Goal: Task Accomplishment & Management: Manage account settings

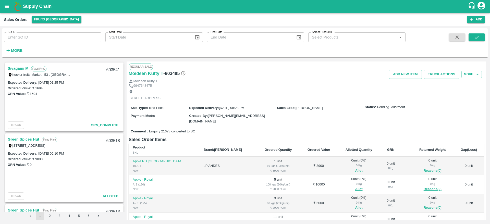
scroll to position [51, 0]
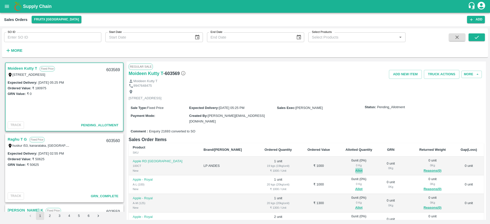
click at [355, 168] on button "Allot" at bounding box center [358, 171] width 7 height 6
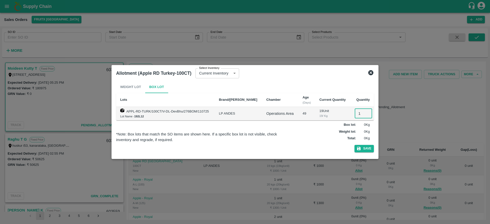
click at [358, 114] on input "1" at bounding box center [363, 114] width 17 height 10
type input "1"
click at [355, 145] on button "Save" at bounding box center [364, 148] width 19 height 7
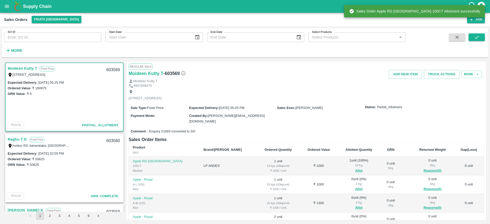
scroll to position [75, 0]
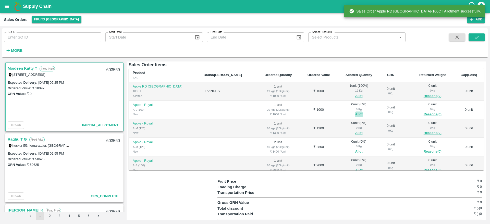
click at [355, 112] on button "Allot" at bounding box center [358, 115] width 7 height 6
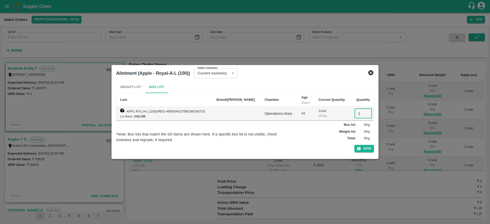
click at [355, 113] on input "1" at bounding box center [363, 114] width 17 height 10
type input "1"
click at [355, 145] on button "Save" at bounding box center [364, 148] width 19 height 7
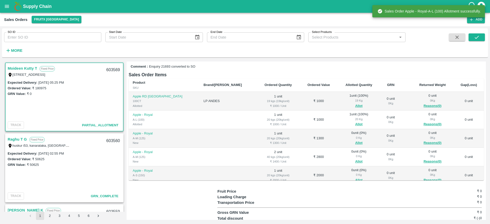
scroll to position [65, 0]
click at [355, 140] on button "Allot" at bounding box center [358, 143] width 7 height 6
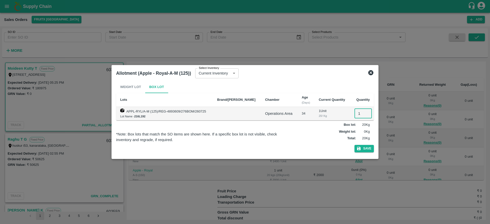
click at [356, 112] on input "1" at bounding box center [363, 114] width 17 height 10
type input "1"
click at [355, 145] on button "Save" at bounding box center [364, 148] width 19 height 7
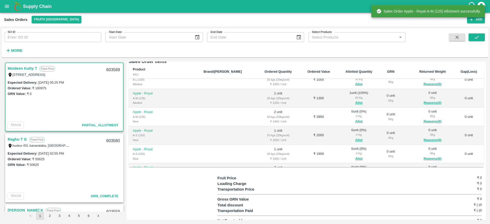
scroll to position [27, 0]
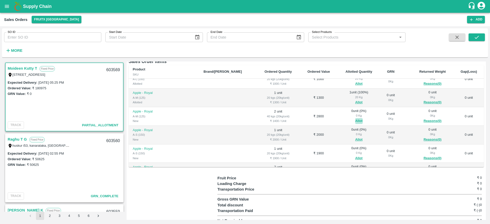
click at [355, 118] on button "Allot" at bounding box center [358, 121] width 7 height 6
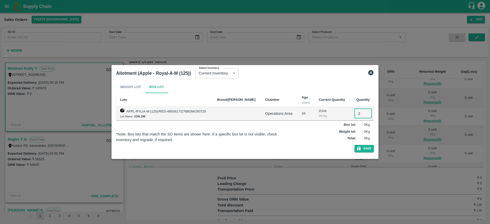
click at [359, 112] on input "2" at bounding box center [363, 114] width 17 height 10
type input "2"
click at [355, 145] on button "Save" at bounding box center [364, 148] width 19 height 7
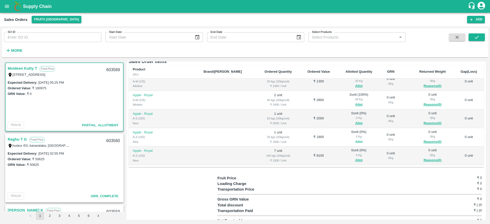
scroll to position [43, 0]
click at [355, 121] on button "Allot" at bounding box center [358, 124] width 7 height 6
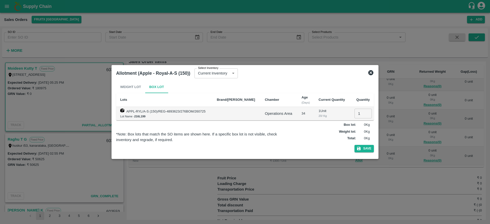
click at [355, 113] on input "1" at bounding box center [363, 114] width 17 height 10
type input "1"
click at [355, 145] on button "Save" at bounding box center [364, 148] width 19 height 7
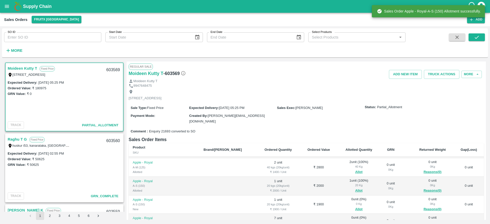
scroll to position [66, 0]
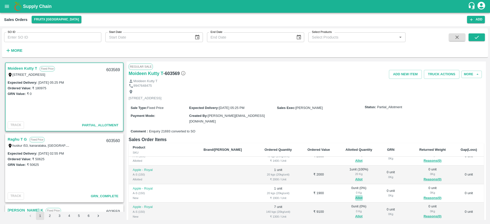
click at [355, 195] on button "Allot" at bounding box center [358, 198] width 7 height 6
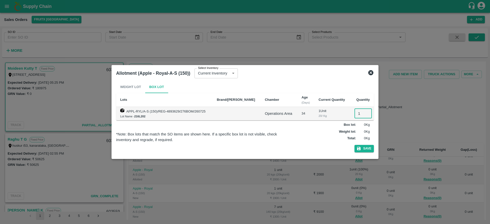
click at [360, 114] on input "1" at bounding box center [363, 114] width 17 height 10
type input "1"
click at [355, 145] on button "Save" at bounding box center [364, 148] width 19 height 7
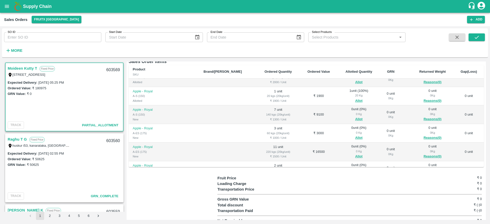
scroll to position [85, 0]
click at [342, 112] on div "0 Kg" at bounding box center [359, 114] width 35 height 5
click at [355, 116] on button "Allot" at bounding box center [358, 119] width 7 height 6
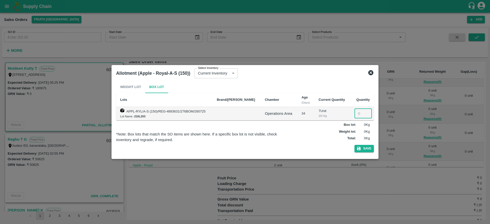
click at [357, 111] on input "number" at bounding box center [363, 114] width 17 height 10
type input "7"
click at [355, 145] on button "Save" at bounding box center [364, 148] width 19 height 7
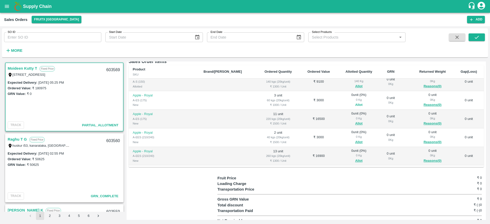
scroll to position [102, 0]
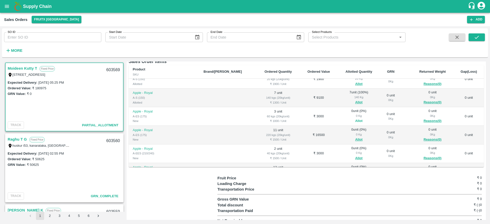
click at [355, 118] on button "Allot" at bounding box center [358, 121] width 7 height 6
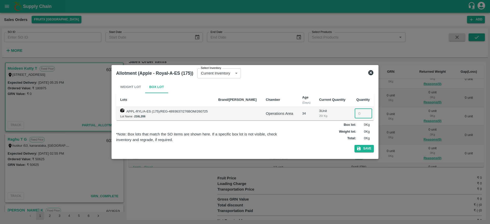
click at [360, 116] on input "number" at bounding box center [363, 114] width 17 height 10
type input "3"
click at [355, 145] on button "Save" at bounding box center [364, 148] width 19 height 7
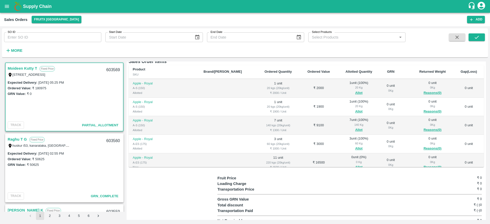
scroll to position [108, 0]
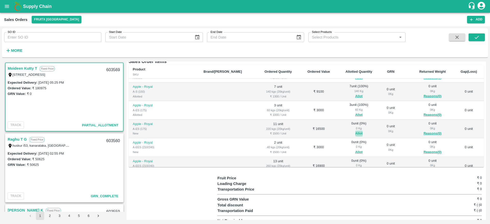
click at [355, 131] on button "Allot" at bounding box center [358, 134] width 7 height 6
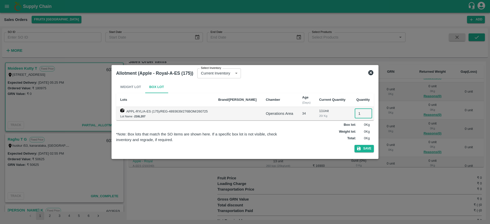
click at [359, 110] on input "1" at bounding box center [363, 114] width 17 height 10
type input "11"
click at [355, 145] on button "Save" at bounding box center [364, 148] width 19 height 7
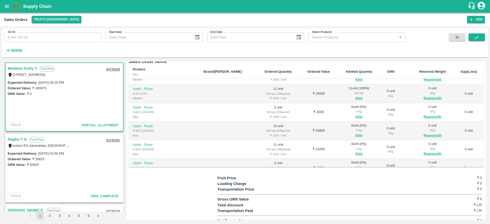
scroll to position [142, 0]
click at [355, 115] on button "Allot" at bounding box center [358, 118] width 7 height 6
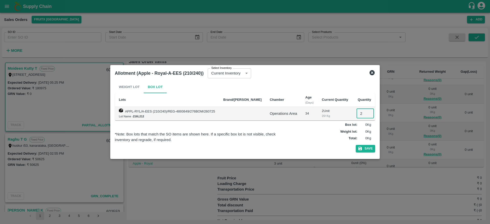
click at [357, 113] on input "2" at bounding box center [365, 114] width 17 height 10
type input "2"
click at [356, 145] on button "Save" at bounding box center [365, 148] width 19 height 7
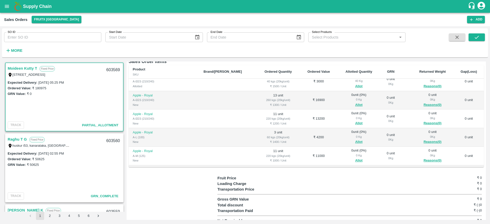
scroll to position [129, 0]
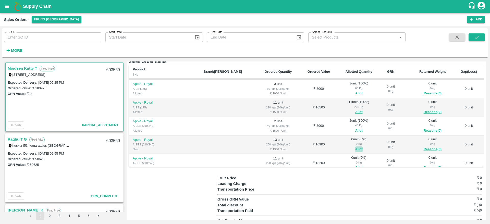
click at [355, 147] on button "Allot" at bounding box center [358, 150] width 7 height 6
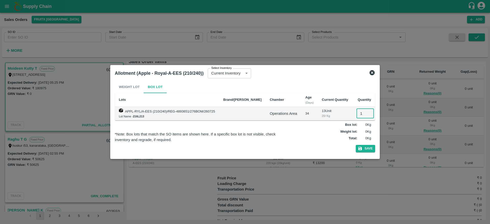
click at [357, 115] on input "1" at bounding box center [365, 114] width 17 height 10
type input "13"
click at [356, 145] on button "Save" at bounding box center [365, 148] width 19 height 7
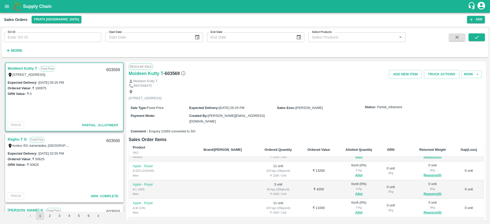
scroll to position [200, 0]
click at [355, 172] on button "Allot" at bounding box center [358, 175] width 7 height 6
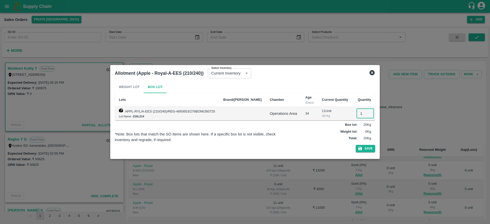
click at [358, 113] on input "1" at bounding box center [365, 114] width 17 height 10
type input "11"
click at [356, 145] on button "Save" at bounding box center [365, 148] width 19 height 7
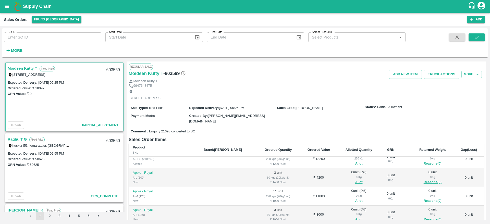
scroll to position [214, 0]
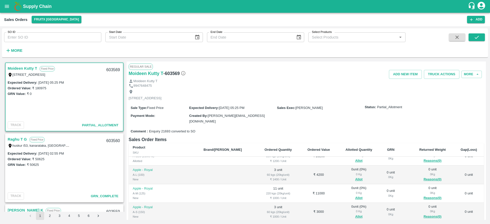
click at [342, 191] on div "0 Kg" at bounding box center [359, 193] width 35 height 5
click at [355, 177] on button "Allot" at bounding box center [358, 180] width 7 height 6
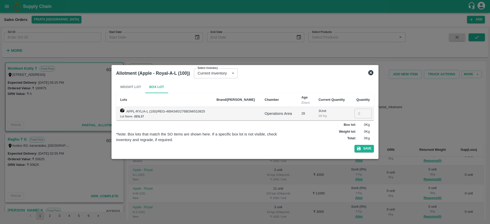
click at [355, 117] on input "number" at bounding box center [363, 114] width 17 height 10
type input "3"
click at [355, 145] on button "Save" at bounding box center [364, 148] width 19 height 7
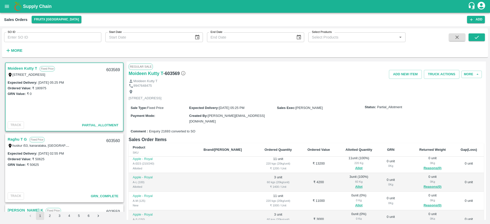
scroll to position [231, 0]
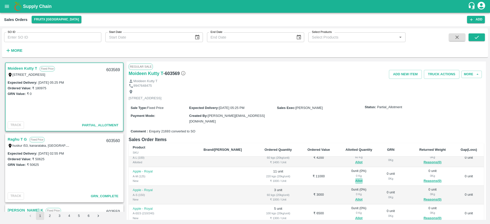
click at [355, 178] on button "Allot" at bounding box center [358, 181] width 7 height 6
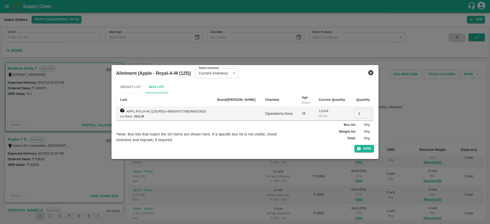
click at [357, 112] on input "1" at bounding box center [363, 114] width 17 height 10
type input "11"
click at [355, 145] on button "Save" at bounding box center [364, 148] width 19 height 7
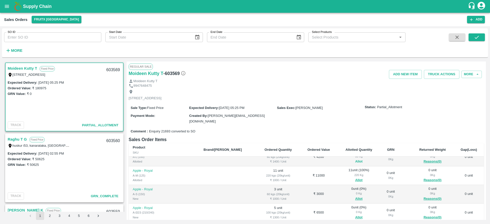
scroll to position [233, 0]
click at [355, 195] on button "Allot" at bounding box center [358, 198] width 7 height 6
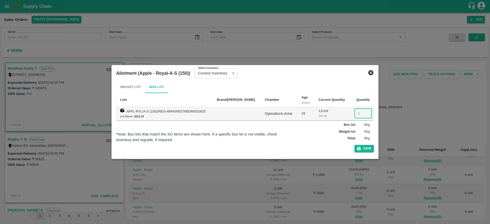
click at [359, 110] on input "number" at bounding box center [363, 114] width 17 height 10
type input "3"
click at [355, 145] on button "Save" at bounding box center [364, 148] width 19 height 7
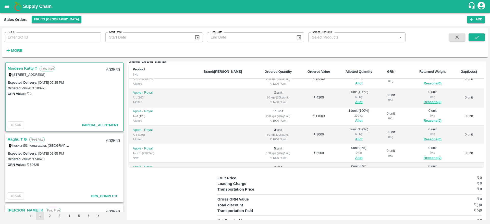
scroll to position [241, 0]
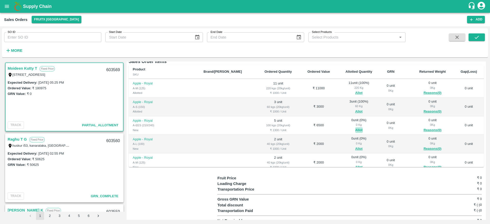
click at [355, 127] on button "Allot" at bounding box center [358, 130] width 7 height 6
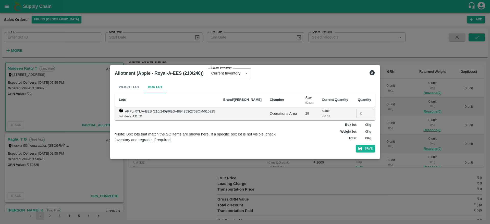
click at [360, 114] on input "number" at bounding box center [365, 114] width 17 height 10
type input "5"
click at [371, 149] on button "Save" at bounding box center [365, 148] width 19 height 7
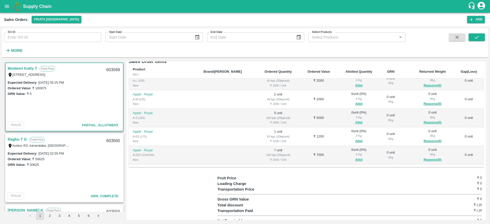
scroll to position [328, 0]
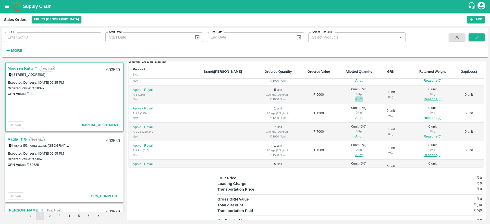
click at [355, 97] on button "Allot" at bounding box center [358, 100] width 7 height 6
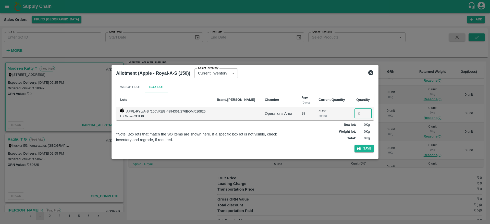
click at [356, 111] on input "number" at bounding box center [363, 114] width 17 height 10
type input "5"
click at [369, 148] on button "Save" at bounding box center [364, 148] width 19 height 7
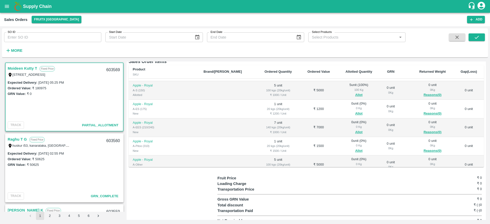
scroll to position [310, 0]
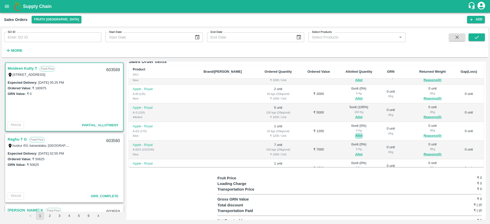
click at [355, 133] on button "Allot" at bounding box center [358, 136] width 7 height 6
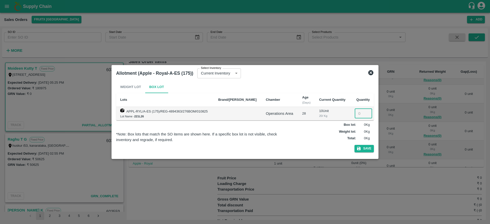
click at [355, 115] on input "number" at bounding box center [363, 114] width 17 height 10
type input "1"
click at [355, 145] on button "Save" at bounding box center [364, 148] width 19 height 7
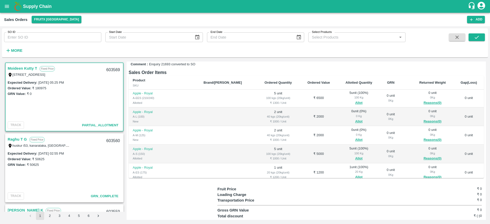
scroll to position [292, 0]
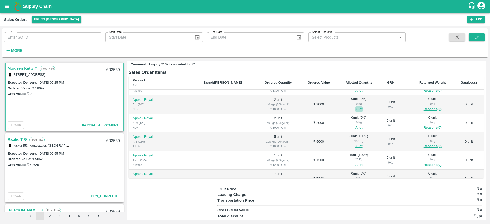
click at [355, 106] on button "Allot" at bounding box center [358, 109] width 7 height 6
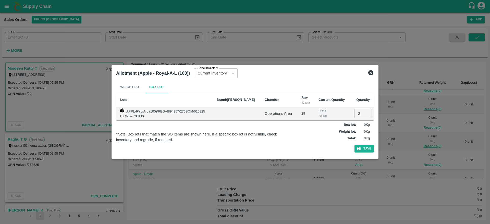
click at [357, 111] on input "2" at bounding box center [363, 114] width 17 height 10
type input "2"
click at [355, 145] on button "Save" at bounding box center [364, 148] width 19 height 7
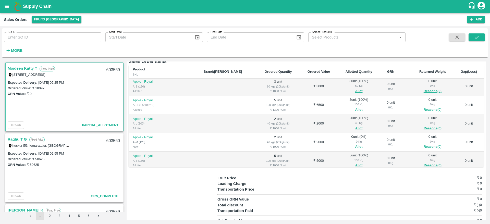
scroll to position [302, 0]
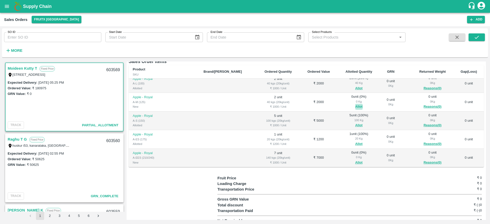
click at [355, 104] on button "Allot" at bounding box center [358, 107] width 7 height 6
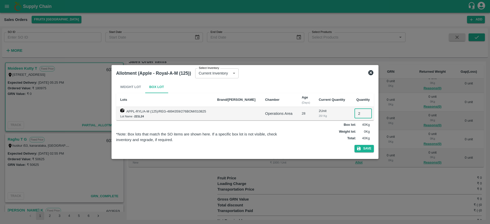
click at [357, 116] on input "2" at bounding box center [363, 114] width 17 height 10
type input "2"
click at [355, 145] on button "Save" at bounding box center [364, 148] width 19 height 7
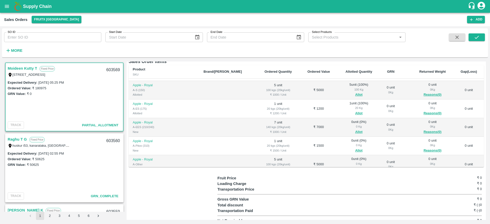
scroll to position [332, 0]
click at [355, 129] on button "Allot" at bounding box center [358, 132] width 7 height 6
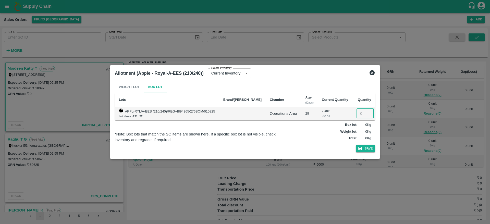
click at [359, 111] on input "number" at bounding box center [365, 114] width 17 height 10
type input "7"
click at [356, 145] on button "Save" at bounding box center [365, 148] width 19 height 7
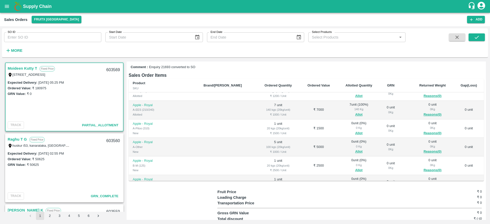
scroll to position [364, 0]
click at [355, 130] on button "Allot" at bounding box center [358, 133] width 7 height 6
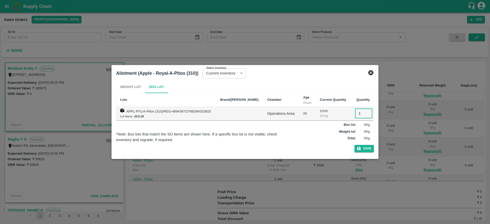
click at [358, 114] on input "1" at bounding box center [363, 114] width 17 height 10
type input "1"
click at [355, 145] on button "Save" at bounding box center [364, 148] width 19 height 7
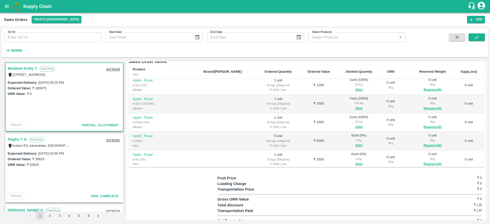
scroll to position [355, 0]
click at [355, 143] on button "Allot" at bounding box center [358, 146] width 7 height 6
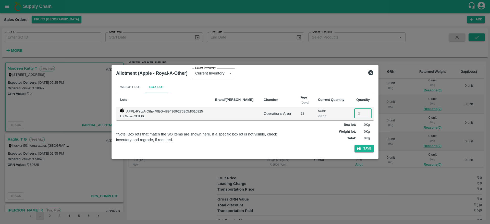
click at [357, 111] on input "number" at bounding box center [362, 114] width 17 height 10
type input "5"
click at [355, 145] on button "Save" at bounding box center [364, 148] width 19 height 7
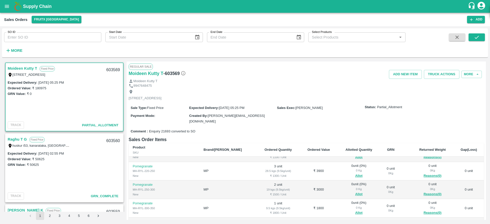
scroll to position [78, 0]
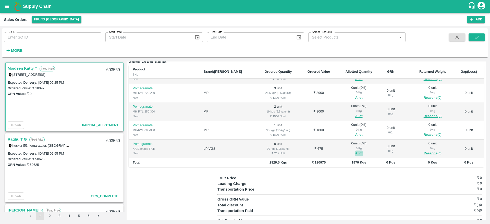
click at [355, 151] on button "Allot" at bounding box center [358, 154] width 7 height 6
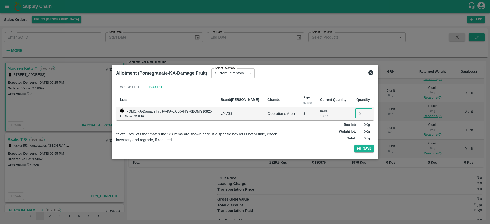
click at [355, 114] on input "number" at bounding box center [363, 114] width 17 height 10
type input "9"
click at [355, 145] on button "Save" at bounding box center [364, 148] width 19 height 7
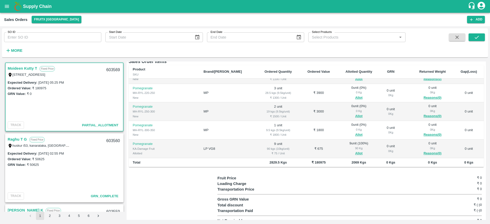
click at [110, 69] on div "603569" at bounding box center [113, 70] width 20 height 12
copy div "603569"
click at [355, 132] on button "Allot" at bounding box center [358, 135] width 7 height 6
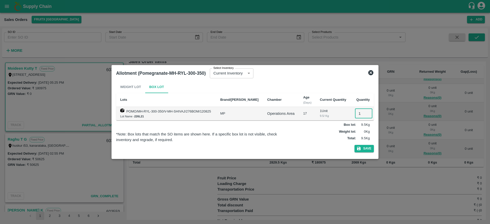
click at [358, 112] on input "1" at bounding box center [363, 114] width 17 height 10
type input "1"
click at [355, 145] on button "Save" at bounding box center [364, 148] width 19 height 7
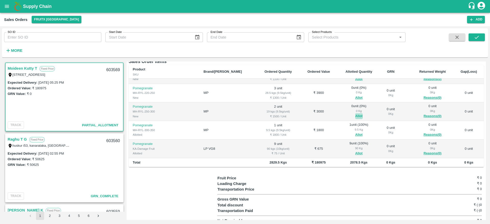
click at [355, 113] on button "Allot" at bounding box center [358, 116] width 7 height 6
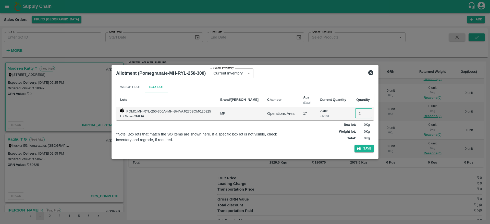
click at [362, 115] on input "2" at bounding box center [363, 114] width 17 height 10
type input "2"
click at [355, 145] on button "Save" at bounding box center [364, 148] width 19 height 7
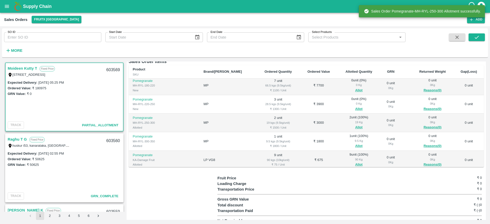
scroll to position [677, 0]
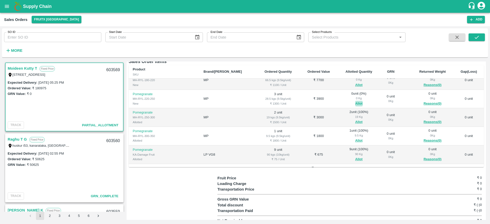
click at [355, 101] on button "Allot" at bounding box center [358, 104] width 7 height 6
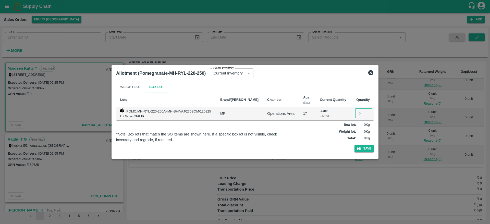
click at [358, 110] on input "number" at bounding box center [363, 114] width 17 height 10
type input "3"
click at [355, 145] on button "Save" at bounding box center [364, 148] width 19 height 7
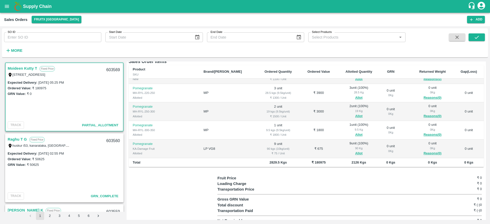
scroll to position [640, 0]
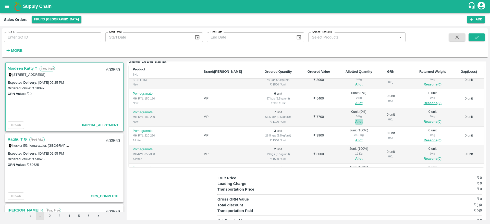
click at [355, 119] on button "Allot" at bounding box center [358, 122] width 7 height 6
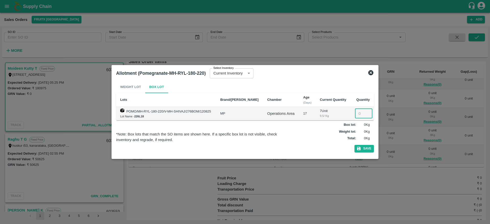
click at [359, 112] on input "number" at bounding box center [363, 114] width 17 height 10
type input "7"
click at [355, 145] on button "Save" at bounding box center [364, 148] width 19 height 7
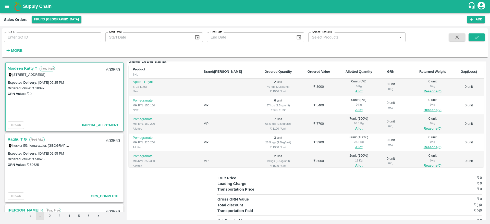
scroll to position [604, 0]
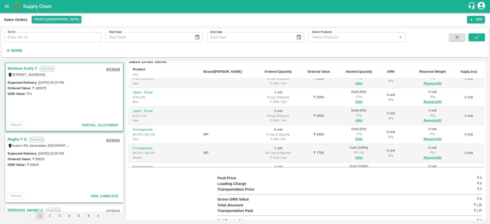
click at [342, 136] on span "Allot" at bounding box center [359, 139] width 35 height 6
click at [355, 136] on button "Allot" at bounding box center [358, 139] width 7 height 6
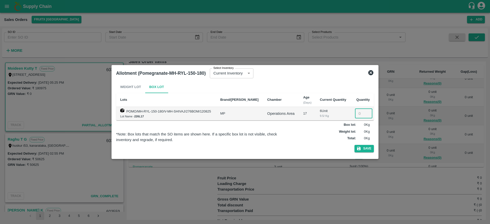
click at [360, 117] on input "number" at bounding box center [363, 114] width 17 height 10
type input "6"
click at [355, 145] on button "Save" at bounding box center [364, 148] width 19 height 7
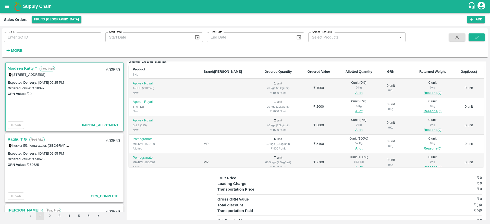
scroll to position [586, 0]
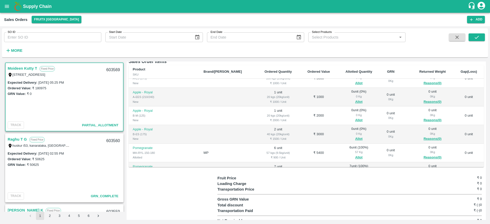
click at [342, 132] on div "0 Kg" at bounding box center [359, 134] width 35 height 5
click at [355, 136] on button "Allot" at bounding box center [358, 139] width 7 height 6
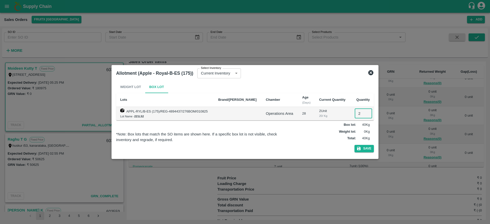
click at [358, 110] on input "2" at bounding box center [363, 114] width 17 height 10
type input "2"
click at [355, 145] on button "Save" at bounding box center [364, 148] width 19 height 7
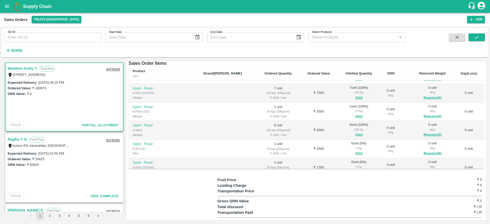
scroll to position [404, 0]
click at [355, 115] on button "Allot" at bounding box center [358, 118] width 7 height 6
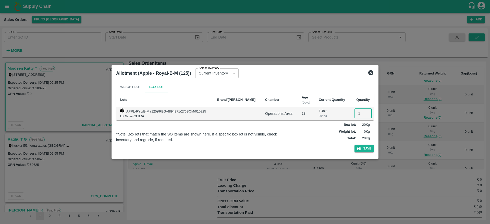
click at [358, 113] on input "1" at bounding box center [363, 114] width 17 height 10
type input "1"
click at [355, 145] on button "Save" at bounding box center [364, 148] width 19 height 7
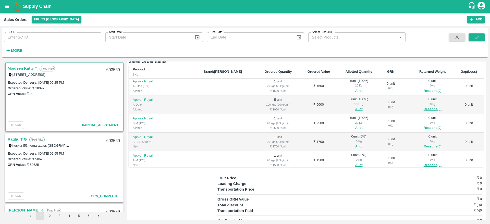
scroll to position [411, 0]
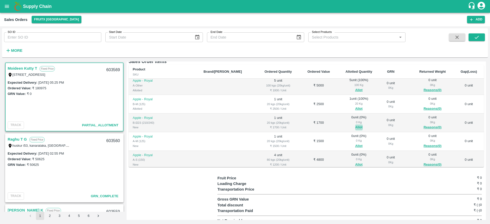
click at [355, 125] on button "Allot" at bounding box center [358, 128] width 7 height 6
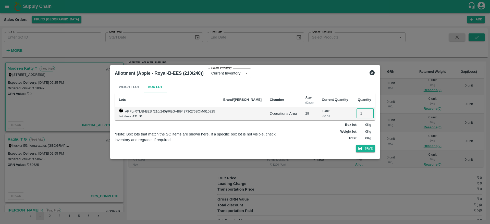
click at [357, 117] on input "1" at bounding box center [365, 114] width 17 height 10
type input "1"
click at [356, 145] on button "Save" at bounding box center [365, 148] width 19 height 7
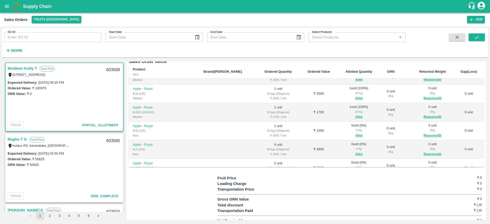
scroll to position [435, 0]
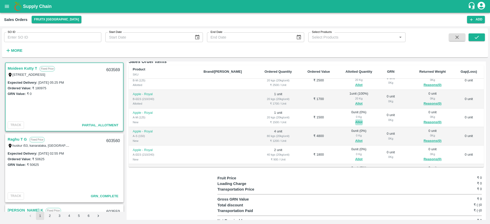
click at [355, 120] on button "Allot" at bounding box center [358, 123] width 7 height 6
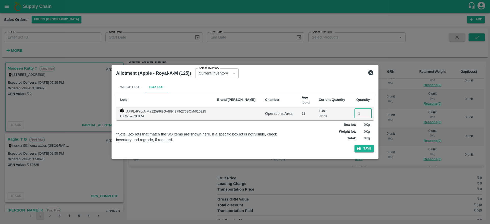
click at [355, 112] on input "1" at bounding box center [363, 114] width 17 height 10
type input "1"
click at [355, 145] on button "Save" at bounding box center [364, 148] width 19 height 7
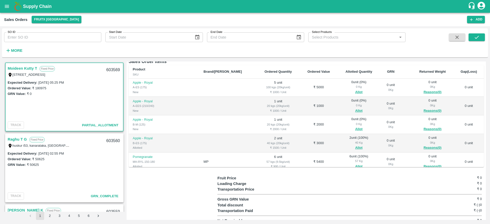
scroll to position [575, 0]
click at [355, 128] on button "Allot" at bounding box center [358, 131] width 7 height 6
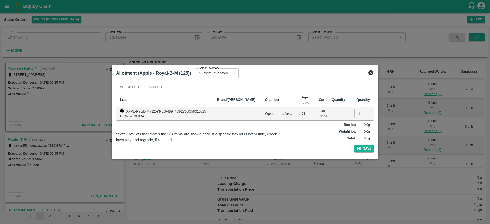
click at [356, 115] on input "1" at bounding box center [363, 114] width 17 height 10
type input "1"
click at [355, 145] on button "Save" at bounding box center [364, 148] width 19 height 7
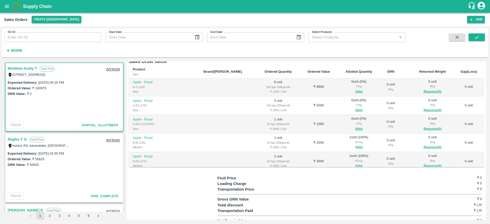
scroll to position [558, 0]
click at [355, 126] on button "Allot" at bounding box center [358, 129] width 7 height 6
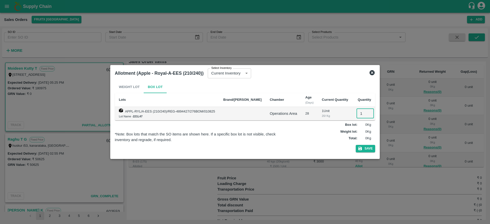
click at [357, 114] on input "1" at bounding box center [365, 114] width 17 height 10
type input "1"
click at [356, 145] on button "Save" at bounding box center [365, 148] width 19 height 7
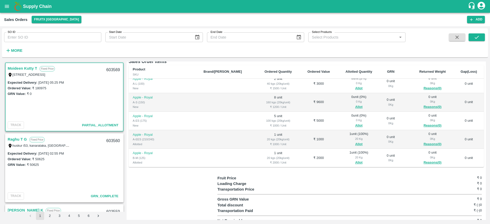
scroll to position [528, 0]
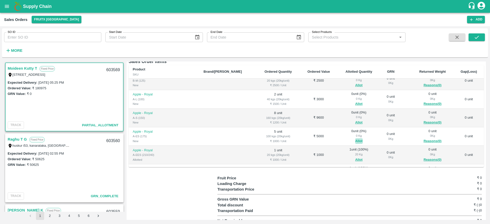
click at [355, 138] on button "Allot" at bounding box center [358, 141] width 7 height 6
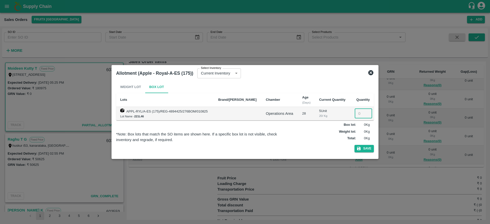
click at [355, 116] on input "number" at bounding box center [363, 114] width 17 height 10
type input "5"
click at [355, 145] on button "Save" at bounding box center [364, 148] width 19 height 7
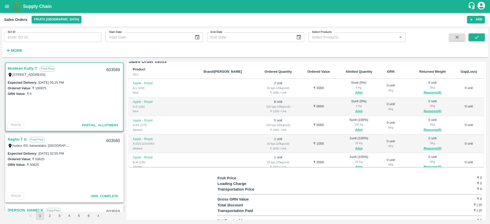
scroll to position [505, 0]
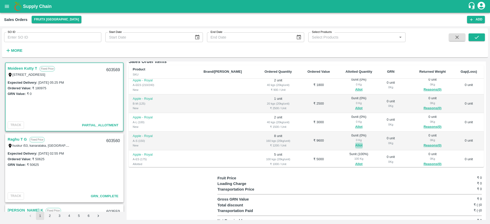
click at [355, 143] on button "Allot" at bounding box center [358, 146] width 7 height 6
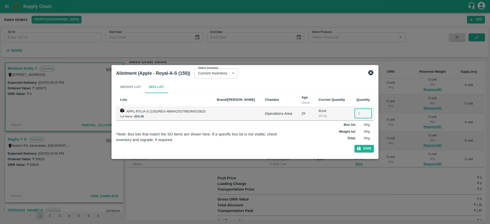
click at [355, 117] on input "number" at bounding box center [363, 114] width 17 height 10
type input "8"
click at [355, 145] on button "Save" at bounding box center [364, 148] width 19 height 7
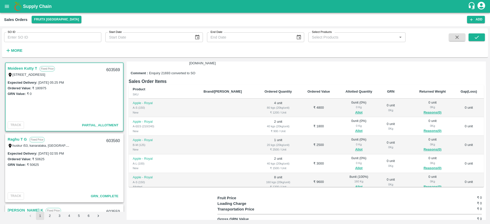
scroll to position [484, 0]
click at [355, 109] on button "Allot" at bounding box center [358, 112] width 7 height 6
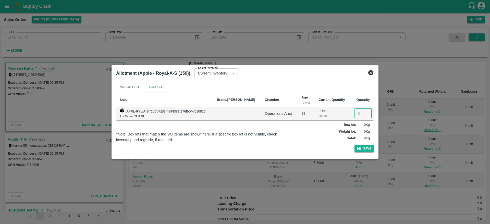
click at [358, 117] on input "number" at bounding box center [363, 114] width 17 height 10
type input "4"
click at [355, 145] on button "Save" at bounding box center [364, 148] width 19 height 7
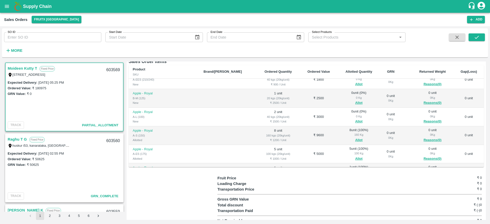
scroll to position [510, 0]
click at [355, 119] on button "Allot" at bounding box center [358, 122] width 7 height 6
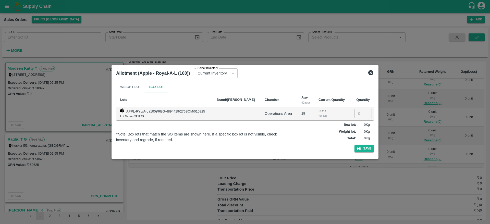
click at [355, 108] on td "​" at bounding box center [362, 114] width 24 height 14
click at [357, 112] on input "2" at bounding box center [363, 114] width 17 height 10
type input "2"
click at [355, 145] on button "Save" at bounding box center [364, 148] width 19 height 7
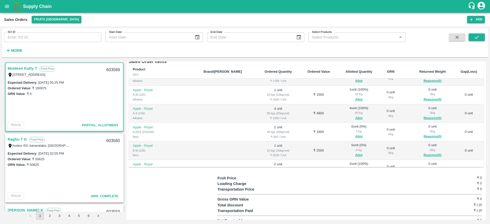
scroll to position [488, 0]
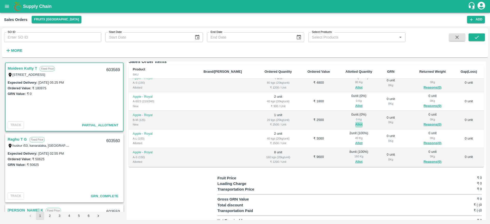
click at [355, 122] on button "Allot" at bounding box center [358, 125] width 7 height 6
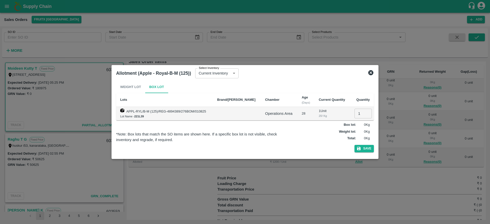
click at [360, 116] on input "1" at bounding box center [363, 114] width 17 height 10
type input "1"
click at [355, 145] on button "Save" at bounding box center [364, 148] width 19 height 7
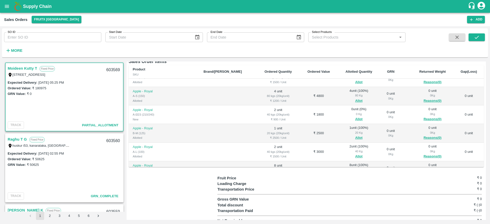
scroll to position [449, 0]
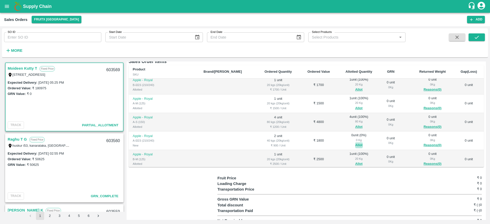
click at [355, 142] on button "Allot" at bounding box center [358, 145] width 7 height 6
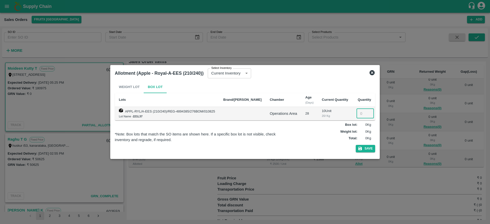
click at [357, 110] on input "number" at bounding box center [365, 114] width 17 height 10
type input "2"
click at [356, 145] on button "Save" at bounding box center [365, 148] width 19 height 7
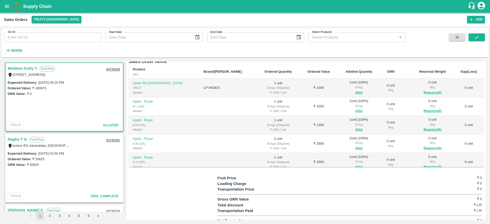
scroll to position [0, 0]
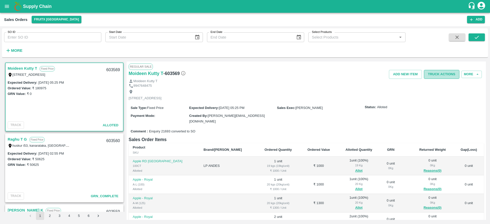
click at [440, 77] on button "Truck Actions" at bounding box center [441, 74] width 35 height 9
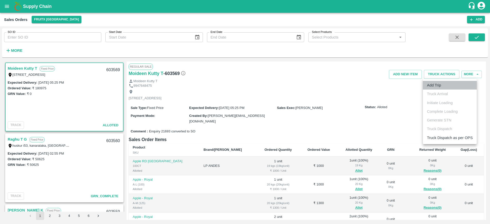
click at [444, 84] on li "Add Trip" at bounding box center [450, 85] width 54 height 9
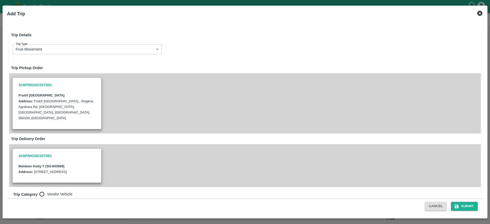
radio input "true"
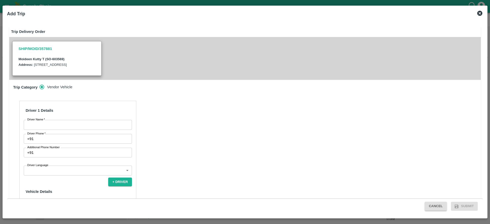
scroll to position [121, 0]
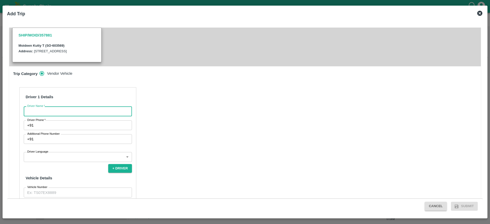
click at [89, 107] on input "Driver Name   *" at bounding box center [78, 111] width 108 height 10
type input "Moideen"
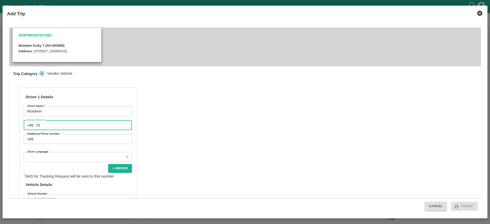
type input "7826860807"
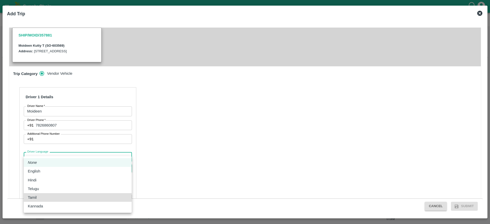
type input "ta"
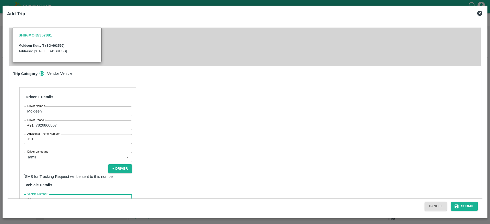
type input "TN88AZ3720"
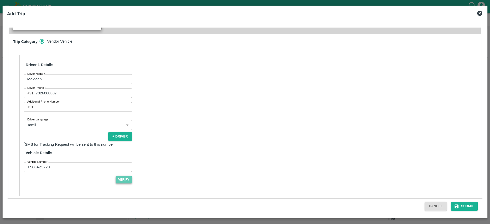
click at [121, 176] on button "Verify" at bounding box center [124, 179] width 16 height 7
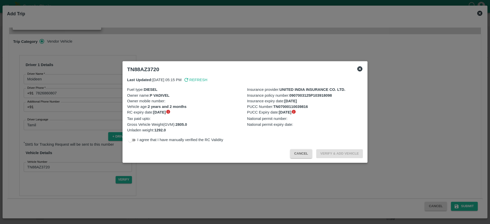
click at [130, 141] on input "checkbox" at bounding box center [130, 140] width 18 height 6
checkbox input "true"
click at [351, 152] on button "Verify & Add Vehicle" at bounding box center [339, 153] width 47 height 9
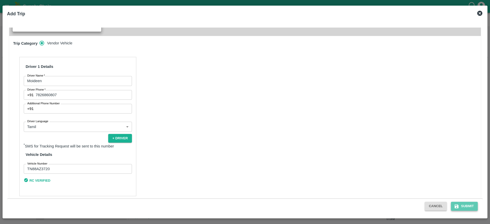
click at [469, 209] on button "Submit" at bounding box center [464, 206] width 27 height 9
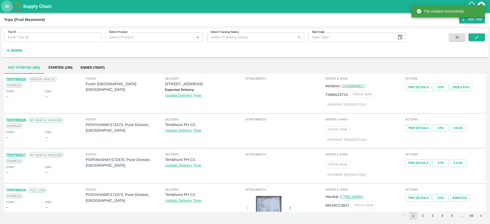
click at [9, 11] on button "open drawer" at bounding box center [7, 7] width 12 height 12
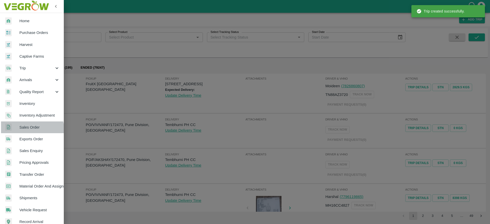
click at [32, 130] on span "Sales Order" at bounding box center [39, 128] width 40 height 6
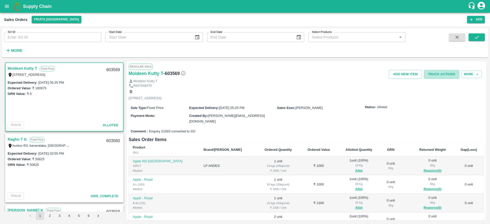
click at [447, 74] on button "Truck Actions" at bounding box center [441, 74] width 35 height 9
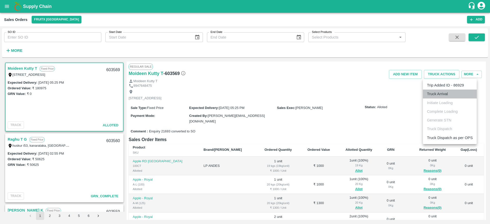
click at [438, 92] on li "Truck Arrival" at bounding box center [450, 94] width 54 height 9
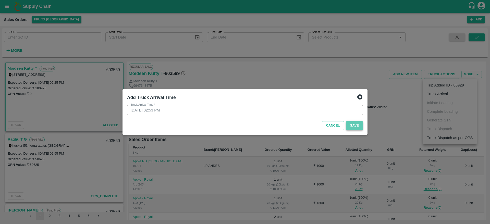
click at [355, 123] on button "Save" at bounding box center [354, 125] width 17 height 9
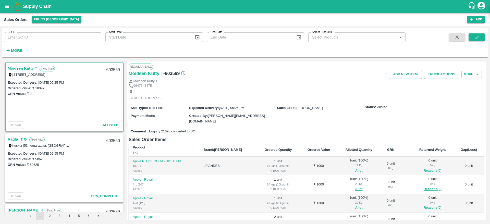
click at [443, 67] on div "Regular Sale" at bounding box center [306, 67] width 355 height 6
click at [442, 77] on button "Truck Actions" at bounding box center [441, 74] width 35 height 9
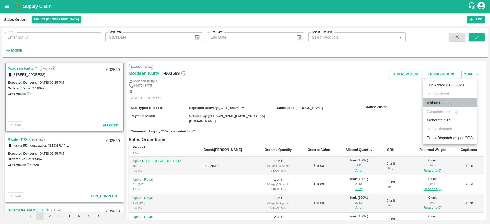
click at [451, 103] on li "Initiate Loading" at bounding box center [450, 103] width 54 height 9
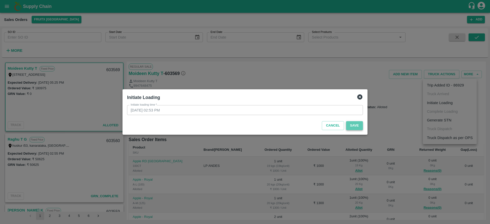
click at [354, 127] on button "Save" at bounding box center [354, 125] width 17 height 9
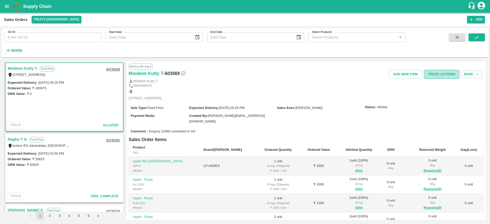
click at [444, 74] on button "Truck Actions" at bounding box center [441, 74] width 35 height 9
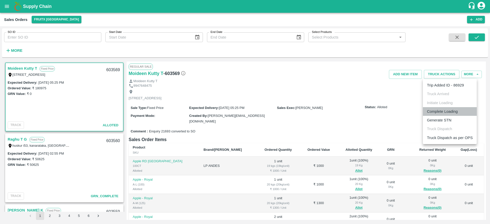
click at [457, 111] on li "Complete Loading" at bounding box center [450, 111] width 54 height 9
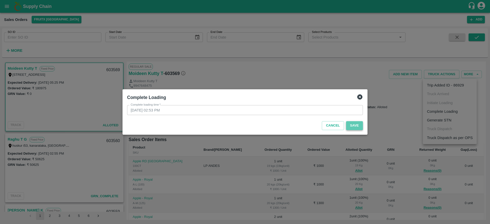
click at [361, 126] on button "Save" at bounding box center [354, 125] width 17 height 9
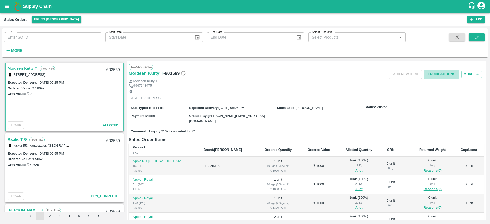
click at [453, 71] on button "Truck Actions" at bounding box center [441, 74] width 35 height 9
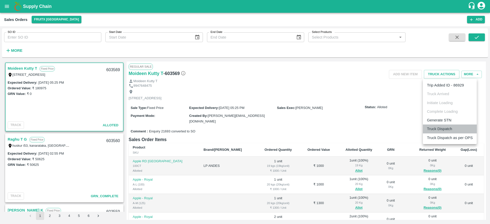
click at [443, 132] on li "Truck Dispatch" at bounding box center [450, 129] width 54 height 9
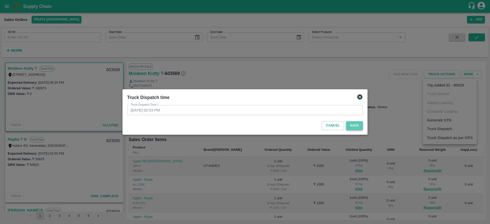
click at [350, 126] on button "Save" at bounding box center [354, 125] width 17 height 9
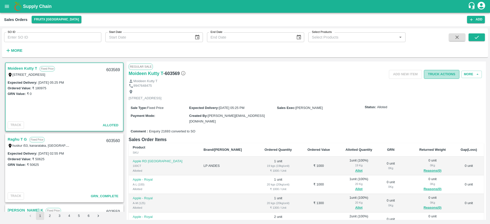
click at [444, 73] on button "Truck Actions" at bounding box center [441, 74] width 35 height 9
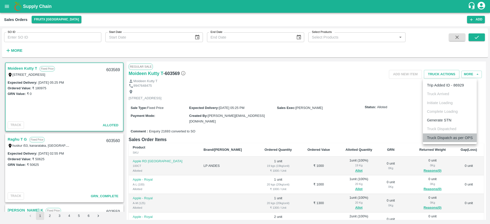
click at [442, 140] on li "Truck Dispatch as per OPS" at bounding box center [450, 138] width 54 height 9
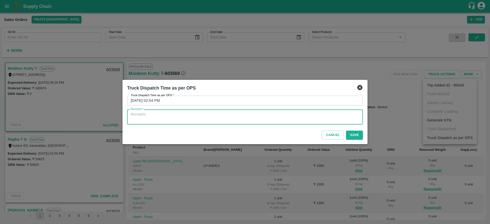
click at [276, 119] on textarea "Remarks   *" at bounding box center [245, 117] width 229 height 11
type textarea "OTD"
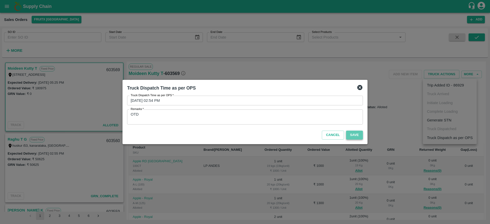
click at [351, 137] on button "Save" at bounding box center [354, 135] width 17 height 9
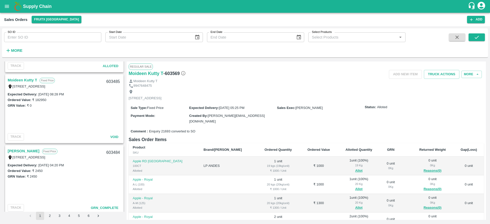
scroll to position [813, 0]
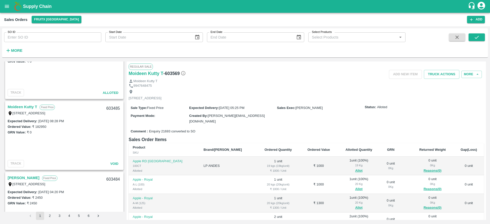
click at [19, 108] on link "Moideen Kutty T" at bounding box center [22, 107] width 29 height 7
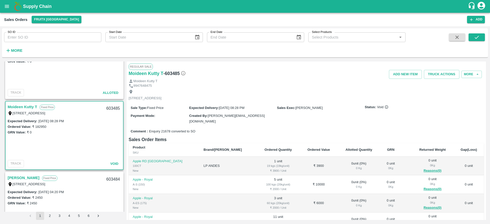
click at [36, 177] on link "[PERSON_NAME]" at bounding box center [24, 178] width 32 height 7
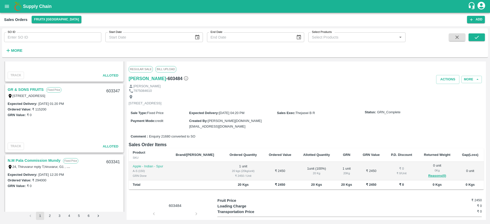
scroll to position [1624, 0]
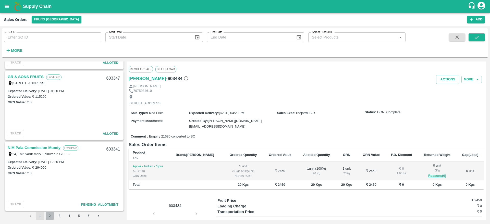
click at [50, 217] on button "2" at bounding box center [50, 216] width 8 height 8
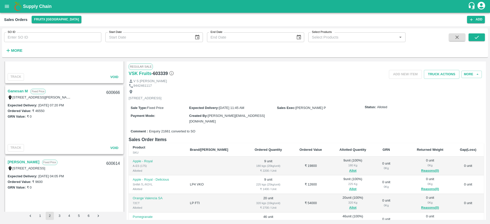
scroll to position [1624, 0]
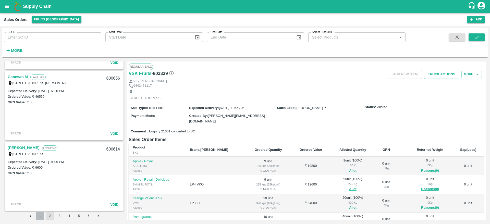
click at [39, 214] on button "1" at bounding box center [40, 216] width 8 height 8
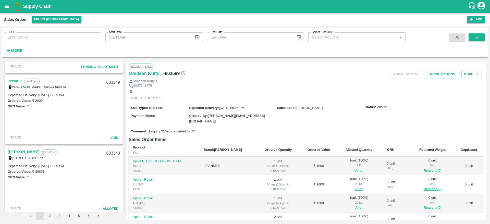
scroll to position [1475, 0]
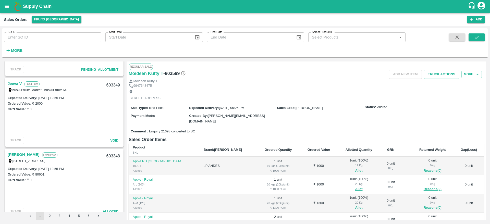
click at [17, 82] on link "Jeeva V" at bounding box center [15, 83] width 14 height 7
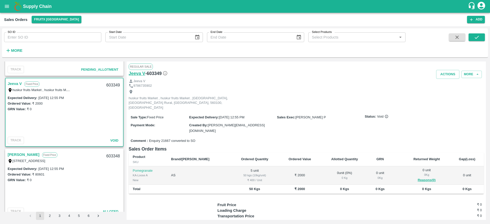
click at [139, 73] on h6 "Jeeva V" at bounding box center [137, 73] width 17 height 7
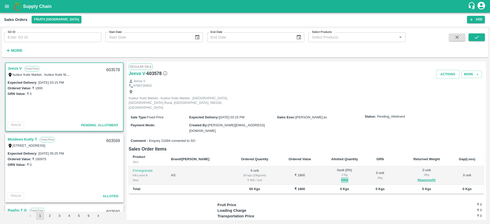
click at [341, 177] on button "Allot" at bounding box center [344, 180] width 7 height 6
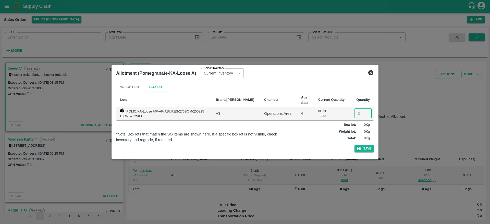
click at [355, 117] on input "number" at bounding box center [363, 114] width 17 height 10
type input "5"
click at [355, 145] on button "Save" at bounding box center [364, 148] width 19 height 7
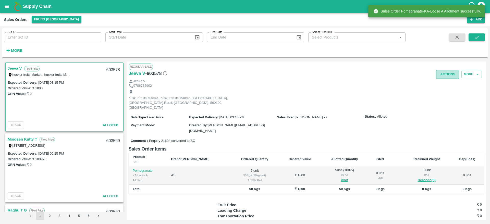
click at [445, 76] on button "Actions" at bounding box center [447, 74] width 23 height 9
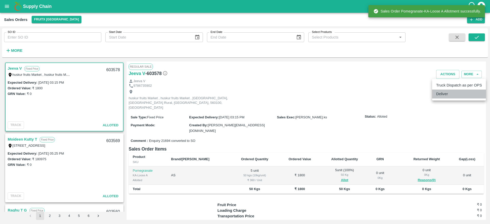
click at [444, 96] on li "Deliver" at bounding box center [459, 94] width 54 height 9
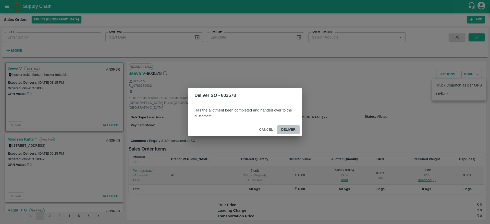
click at [290, 128] on button "Deliver" at bounding box center [288, 129] width 22 height 9
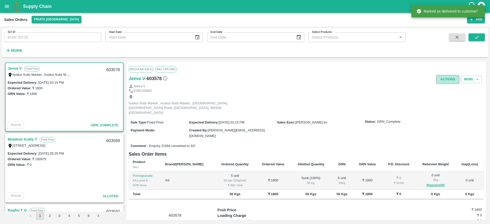
click at [449, 82] on button "Actions" at bounding box center [447, 79] width 23 height 9
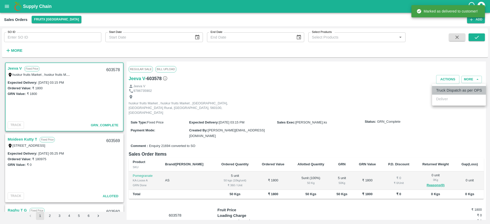
click at [447, 91] on li "Truck Dispatch as per OPS" at bounding box center [459, 90] width 54 height 9
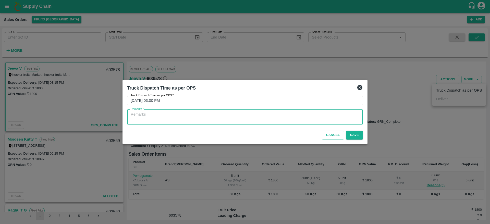
click at [300, 113] on textarea "Remarks   *" at bounding box center [245, 117] width 229 height 11
type textarea "OTD"
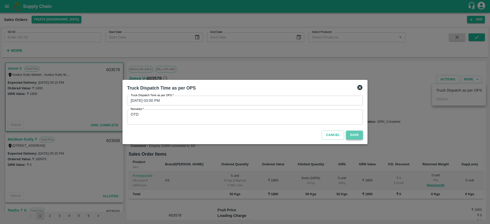
click at [360, 136] on button "Save" at bounding box center [354, 135] width 17 height 9
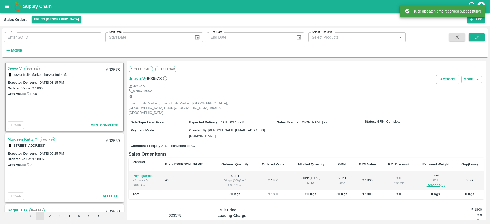
click at [109, 69] on div "603578" at bounding box center [113, 70] width 20 height 12
copy div "603578"
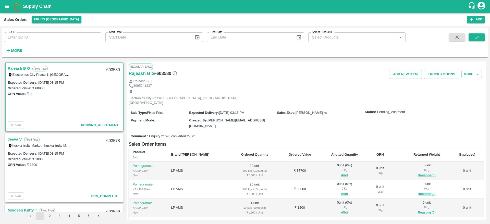
scroll to position [59, 0]
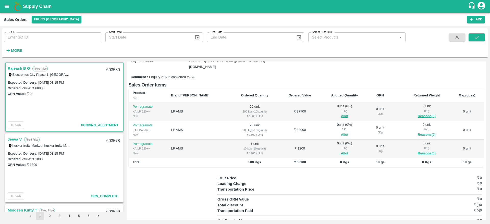
click at [329, 113] on span "Allot" at bounding box center [345, 116] width 40 height 6
click at [341, 113] on button "Allot" at bounding box center [344, 116] width 7 height 6
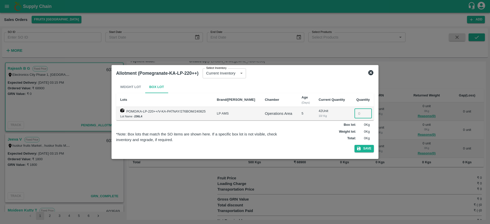
click at [358, 110] on input "number" at bounding box center [363, 114] width 17 height 10
type input "29"
click at [355, 145] on button "Save" at bounding box center [364, 148] width 19 height 7
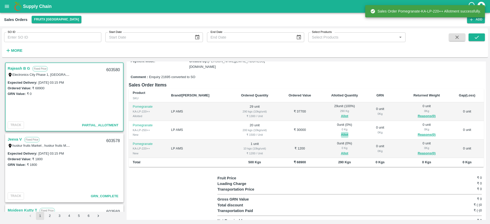
click at [341, 132] on button "Allot" at bounding box center [344, 135] width 7 height 6
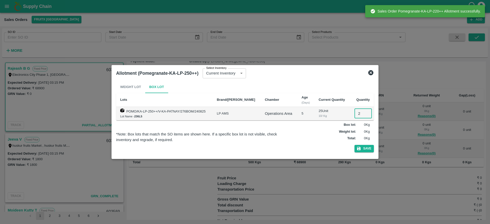
click at [359, 117] on input "2" at bounding box center [363, 114] width 17 height 10
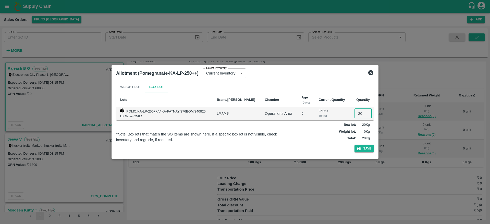
type input "20"
click at [355, 145] on button "Save" at bounding box center [364, 148] width 19 height 7
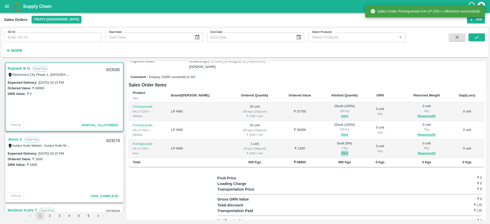
click at [341, 151] on button "Allot" at bounding box center [344, 154] width 7 height 6
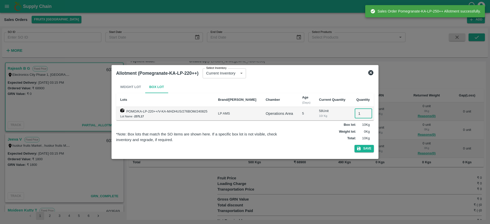
click at [356, 116] on input "1" at bounding box center [363, 114] width 17 height 10
type input "1"
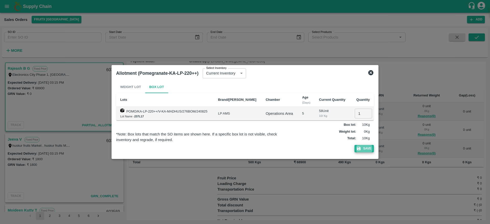
click at [355, 145] on button "Save" at bounding box center [364, 148] width 19 height 7
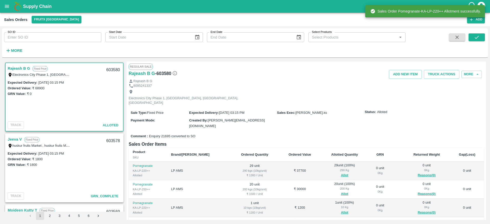
click at [111, 69] on div "603580" at bounding box center [113, 70] width 20 height 12
copy div "603580"
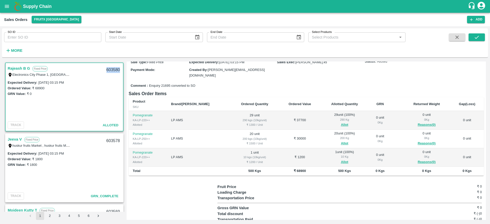
scroll to position [0, 0]
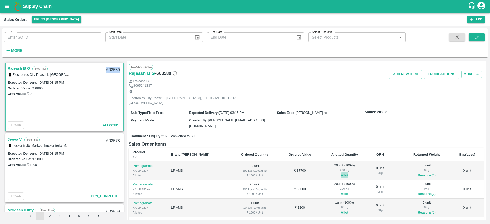
click at [341, 173] on button "Allot" at bounding box center [344, 176] width 7 height 6
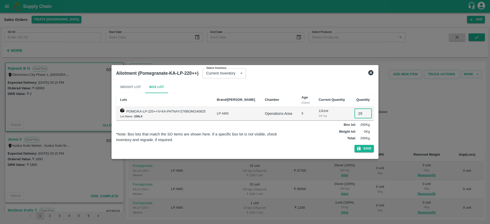
click at [360, 112] on input "29" at bounding box center [363, 114] width 17 height 10
type input "0"
click at [366, 147] on button "Save" at bounding box center [364, 148] width 19 height 7
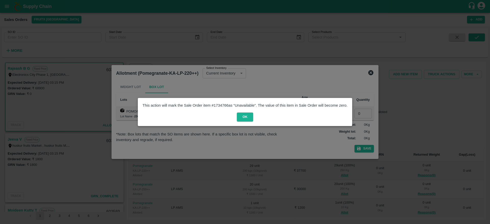
click at [239, 112] on div "This action will mark the Sale Order item # 1734766 as “Unavailable”. The value…" at bounding box center [244, 112] width 209 height 23
click at [242, 114] on button "OK" at bounding box center [245, 117] width 16 height 9
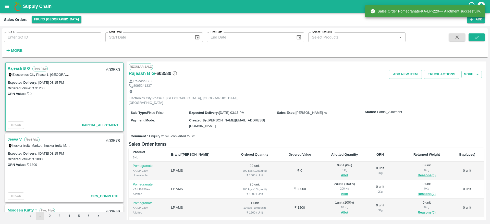
scroll to position [59, 0]
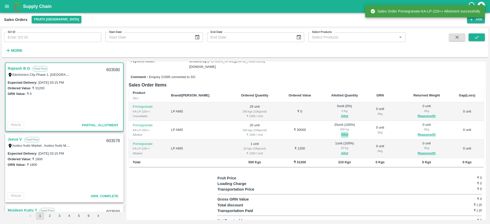
click at [341, 132] on button "Allot" at bounding box center [344, 135] width 7 height 6
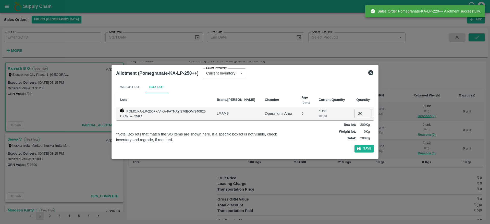
click at [361, 114] on input "20" at bounding box center [363, 114] width 17 height 10
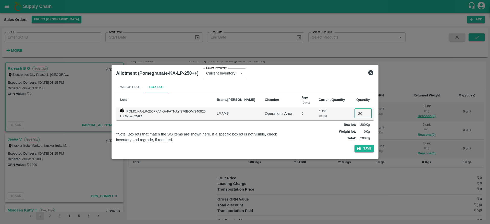
click at [361, 114] on input "20" at bounding box center [363, 114] width 17 height 10
type input "0"
click at [367, 151] on button "Save" at bounding box center [364, 148] width 19 height 7
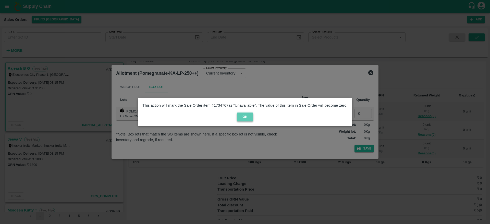
click at [242, 116] on button "OK" at bounding box center [245, 117] width 16 height 9
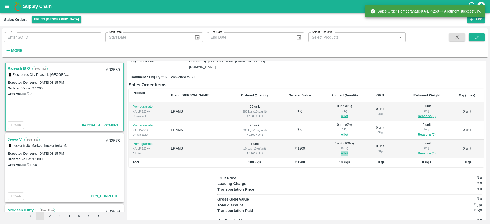
click at [341, 151] on button "Allot" at bounding box center [344, 154] width 7 height 6
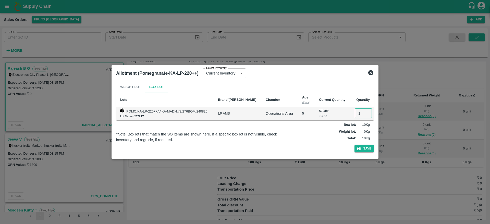
click at [357, 111] on input "1" at bounding box center [363, 114] width 17 height 10
type input "0"
click at [368, 150] on button "Save" at bounding box center [364, 148] width 19 height 7
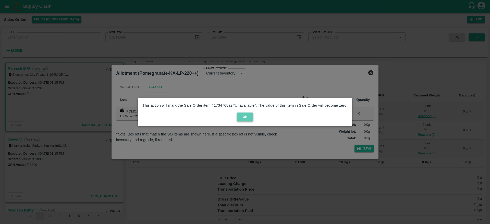
click at [245, 117] on button "OK" at bounding box center [245, 117] width 16 height 9
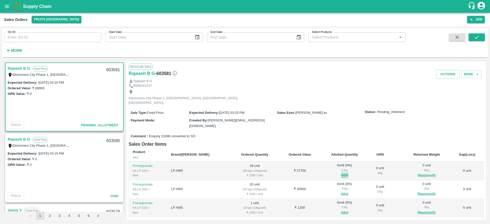
click at [341, 173] on button "Allot" at bounding box center [344, 176] width 7 height 6
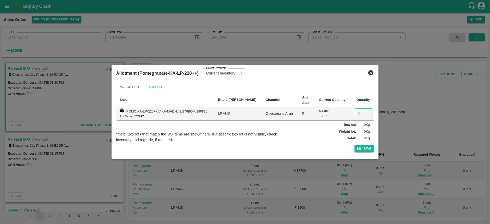
click at [356, 114] on input "number" at bounding box center [363, 114] width 17 height 10
type input "29"
click at [355, 145] on button "Save" at bounding box center [364, 148] width 19 height 7
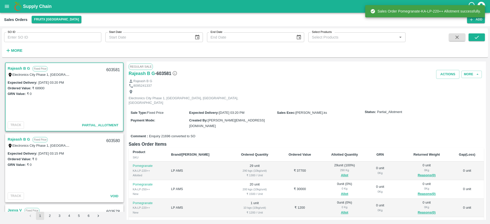
scroll to position [59, 0]
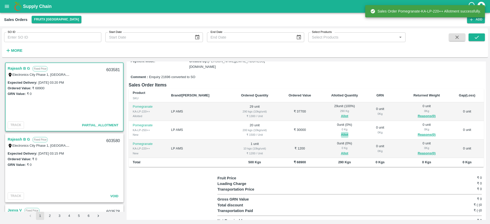
click at [341, 132] on button "Allot" at bounding box center [344, 135] width 7 height 6
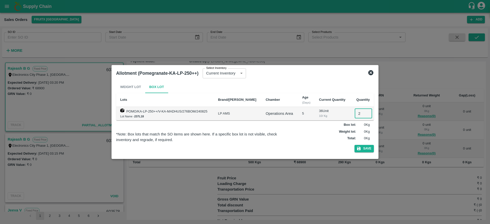
click at [359, 114] on input "2" at bounding box center [363, 114] width 17 height 10
type input "20"
click at [355, 145] on button "Save" at bounding box center [364, 148] width 19 height 7
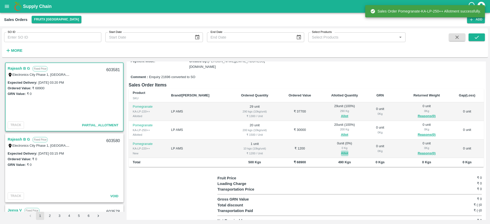
click at [341, 151] on button "Allot" at bounding box center [344, 154] width 7 height 6
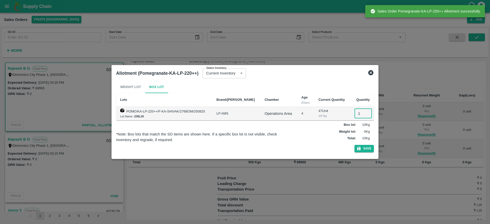
click at [360, 112] on input "1" at bounding box center [363, 114] width 17 height 10
type input "1"
click at [355, 145] on button "Save" at bounding box center [364, 148] width 19 height 7
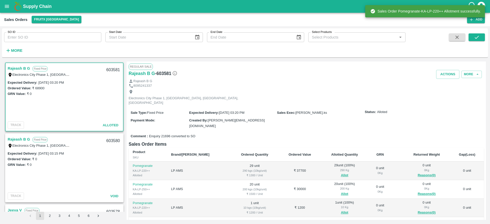
click at [110, 68] on div "603581" at bounding box center [113, 70] width 20 height 12
copy div "603581"
drag, startPoint x: 434, startPoint y: 75, endPoint x: 445, endPoint y: 76, distance: 11.0
click at [445, 76] on div "Actions More" at bounding box center [365, 74] width 237 height 9
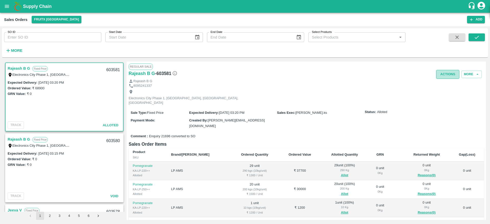
click at [445, 76] on button "Actions" at bounding box center [447, 74] width 23 height 9
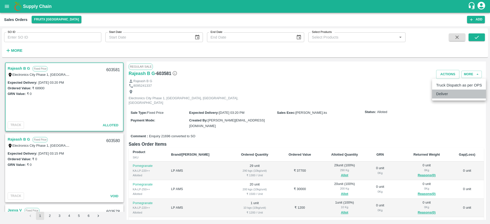
click at [452, 95] on li "Deliver" at bounding box center [459, 94] width 54 height 9
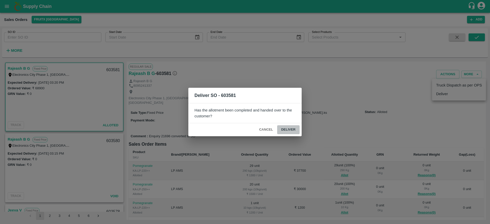
click at [281, 131] on button "Deliver" at bounding box center [288, 129] width 22 height 9
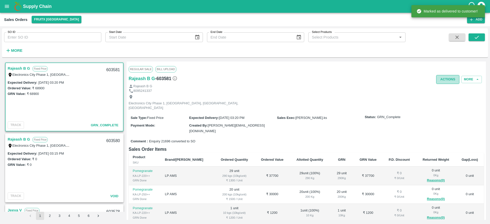
click at [442, 77] on button "Actions" at bounding box center [447, 79] width 23 height 9
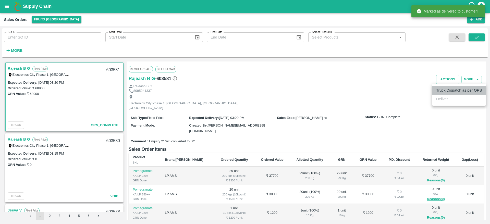
click at [440, 92] on li "Truck Dispatch as per OPS" at bounding box center [459, 90] width 54 height 9
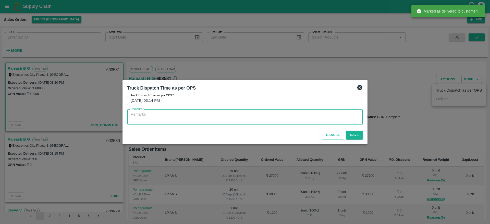
click at [315, 122] on textarea "Remarks   *" at bounding box center [245, 117] width 229 height 11
type textarea "OTD"
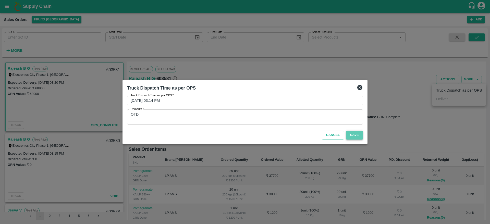
click at [355, 138] on button "Save" at bounding box center [354, 135] width 17 height 9
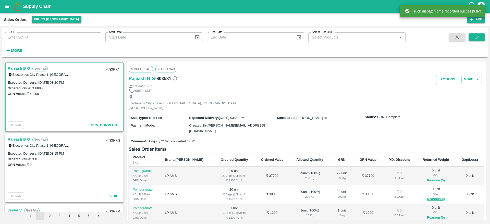
scroll to position [58, 0]
